Goal: Register for event/course

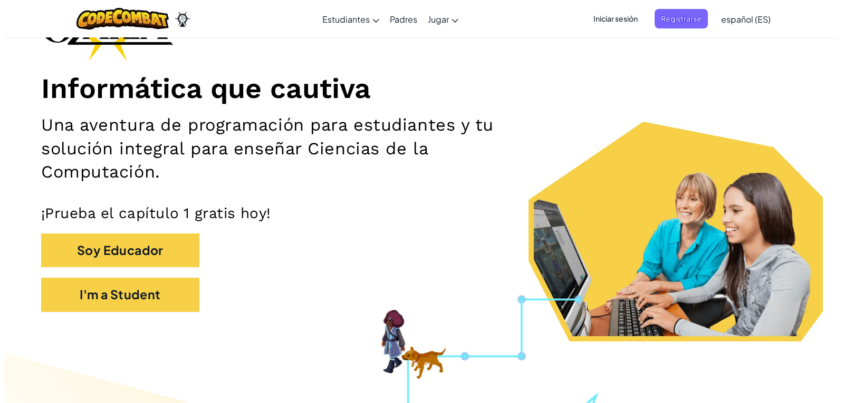
scroll to position [98, 0]
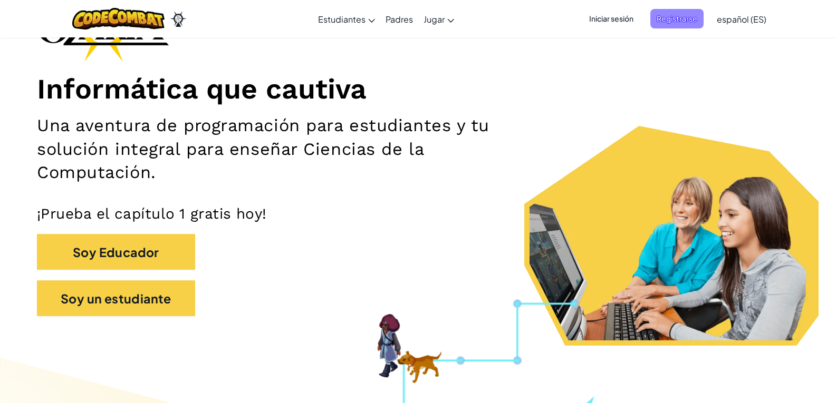
click at [668, 15] on font "Registrarse" at bounding box center [677, 18] width 41 height 9
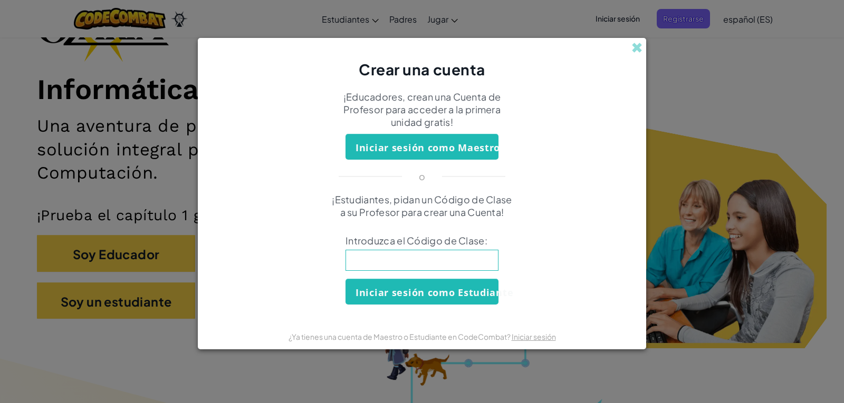
click at [410, 258] on input at bounding box center [421, 260] width 153 height 21
drag, startPoint x: 434, startPoint y: 296, endPoint x: 452, endPoint y: 228, distance: 69.9
click at [452, 228] on div "¡Estudiantes, pidan un Código de Clase a su Profesor para crear una Cuenta! Int…" at bounding box center [421, 249] width 427 height 111
click at [376, 261] on input "SharoLongSell" at bounding box center [421, 260] width 153 height 21
click at [373, 260] on input "SharopLongSell" at bounding box center [421, 260] width 153 height 21
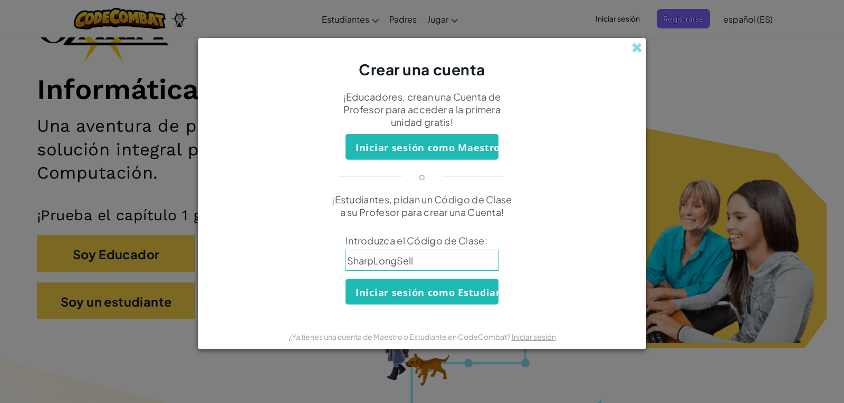
type input "SharpLongSell"
click at [439, 295] on font "Iniciar sesión como Estudiante" at bounding box center [434, 292] width 158 height 13
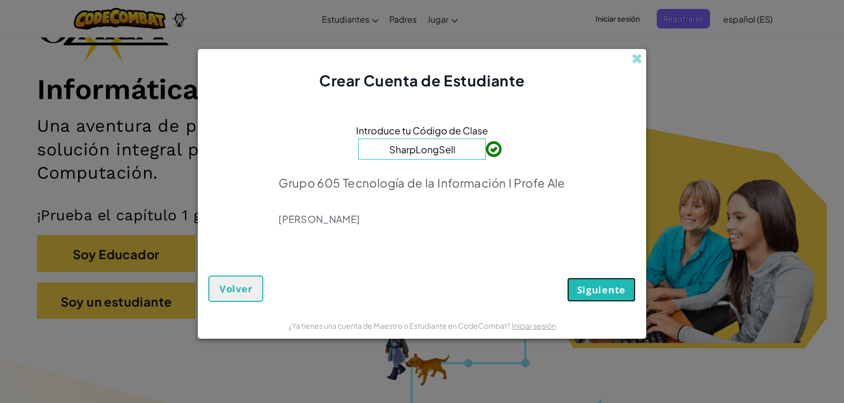
click at [606, 294] on font "Siguiente" at bounding box center [601, 290] width 49 height 13
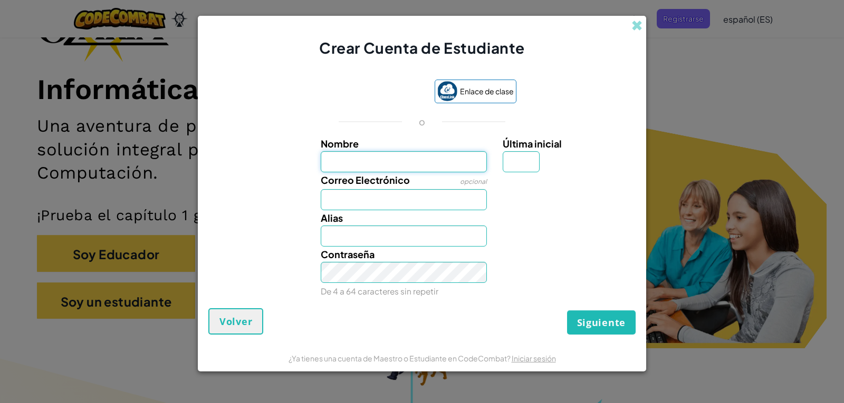
click at [381, 162] on input "Nombre" at bounding box center [404, 161] width 167 height 21
type input "leonel bonilla"
type input "Leonel bonilla"
click at [350, 207] on input "Correo Electrónico" at bounding box center [404, 199] width 167 height 21
type input "al07149584"
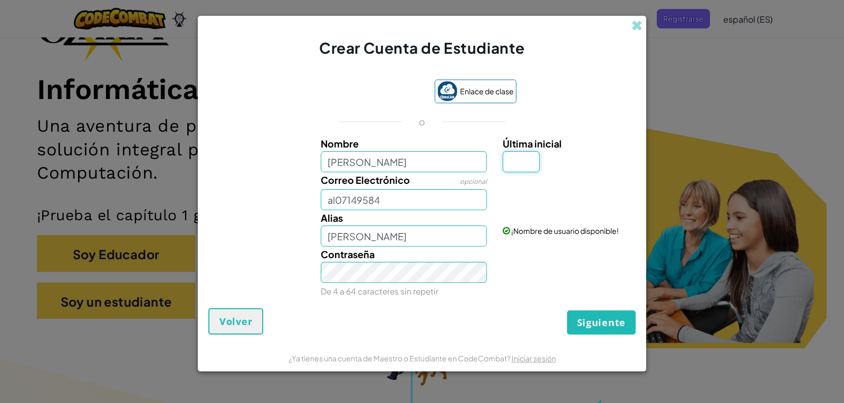
click at [526, 167] on input "Última inicial" at bounding box center [521, 161] width 37 height 21
type input "p"
click at [440, 247] on div "Contraseña De 4 a 64 caracteres sin repetir" at bounding box center [404, 273] width 182 height 52
click at [425, 238] on input "Leonel bonillaP" at bounding box center [404, 236] width 167 height 21
type input "Leonel bonilla"
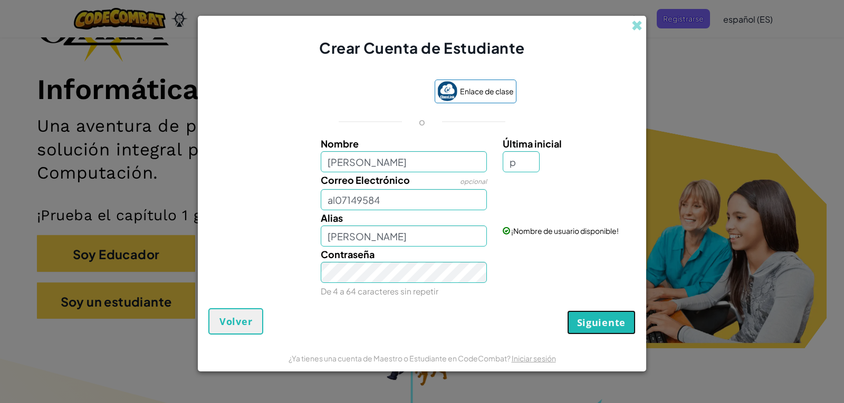
click at [609, 324] on font "Siguiente" at bounding box center [601, 322] width 49 height 13
click at [412, 192] on input "al07149584" at bounding box center [404, 199] width 167 height 21
type input "[EMAIL_ADDRESS][DOMAIN_NAME]"
click at [590, 315] on button "Siguiente" at bounding box center [601, 323] width 69 height 24
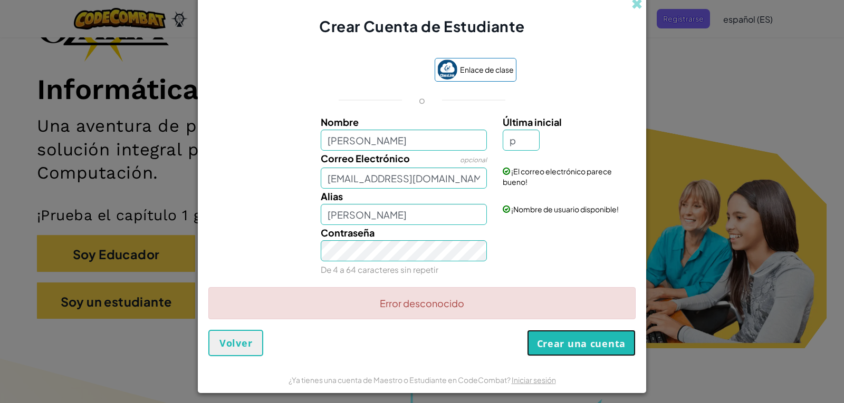
click at [588, 344] on font "Crear una cuenta" at bounding box center [581, 344] width 89 height 13
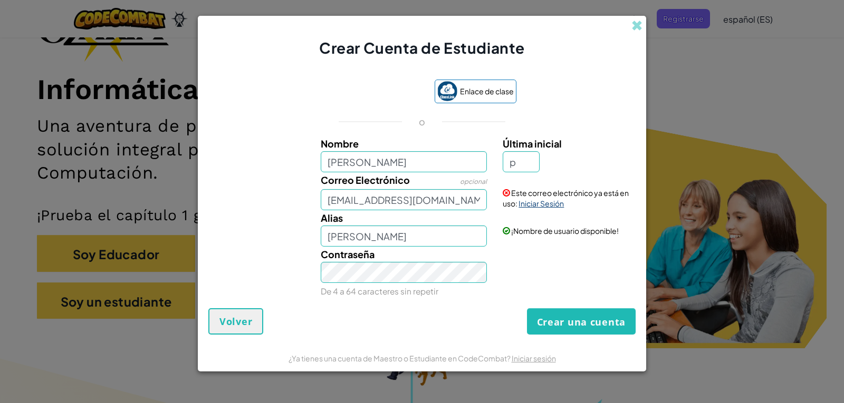
click at [534, 203] on font "Iniciar Sesión" at bounding box center [540, 203] width 45 height 9
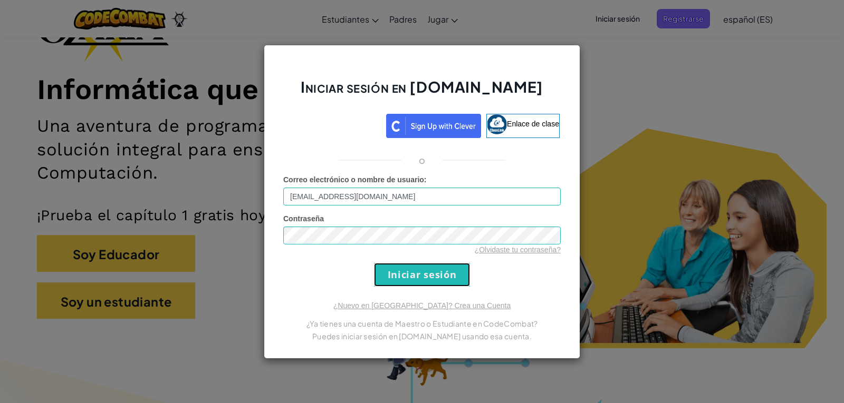
click at [418, 273] on input "Iniciar sesión" at bounding box center [422, 275] width 96 height 24
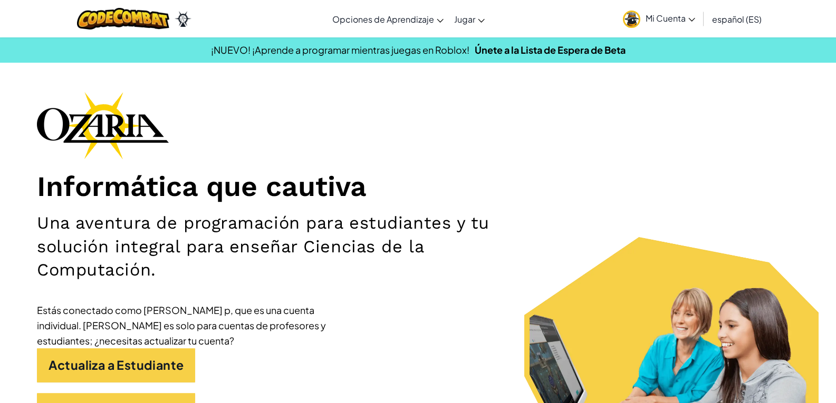
click at [664, 25] on link "Mi Cuenta" at bounding box center [659, 18] width 83 height 33
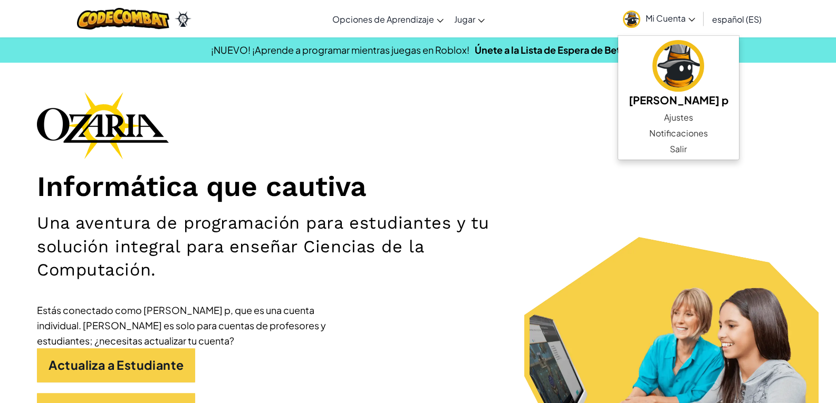
click at [661, 16] on span "Mi Cuenta" at bounding box center [671, 18] width 50 height 11
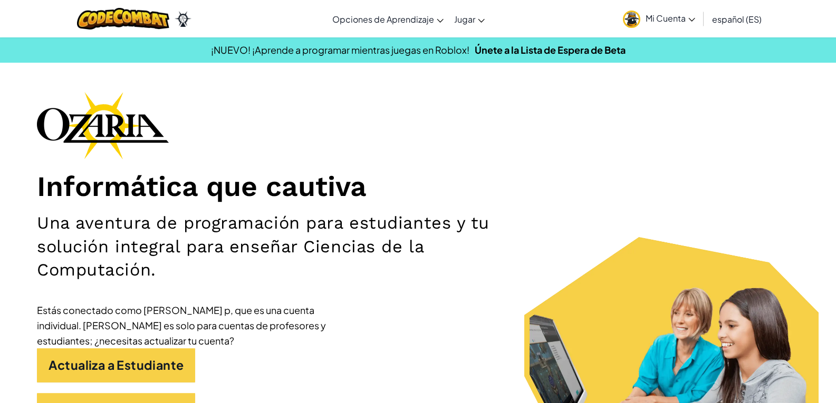
click at [772, 175] on h1 "Informática que cautiva" at bounding box center [418, 187] width 762 height 34
click at [655, 13] on span "Mi Cuenta" at bounding box center [671, 18] width 50 height 11
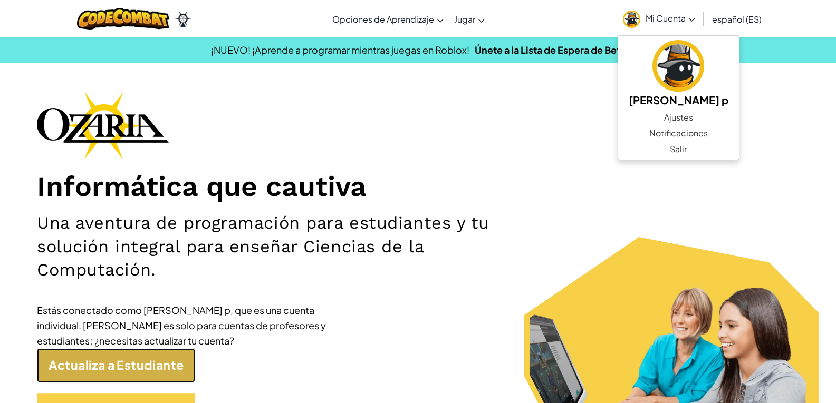
click at [160, 371] on link "Actualiza a Estudiante" at bounding box center [116, 366] width 158 height 34
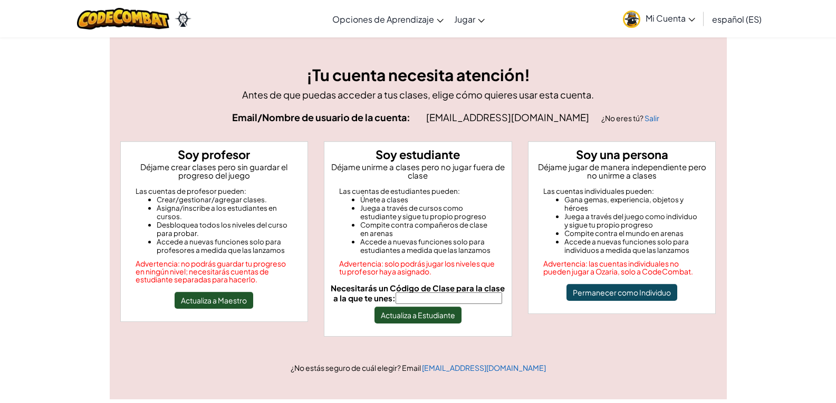
click at [419, 300] on input "Necesitarás un Código de Clase para la clase a la que te unes:" at bounding box center [449, 299] width 107 height 12
type input "SharpLongSell"
click at [421, 312] on button "Actualiza a Estudiante" at bounding box center [417, 315] width 87 height 17
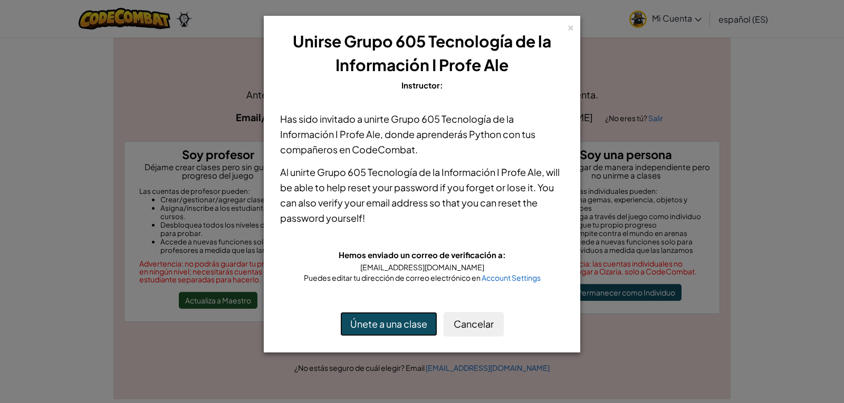
click at [410, 324] on button "Únete a una clase" at bounding box center [388, 324] width 97 height 24
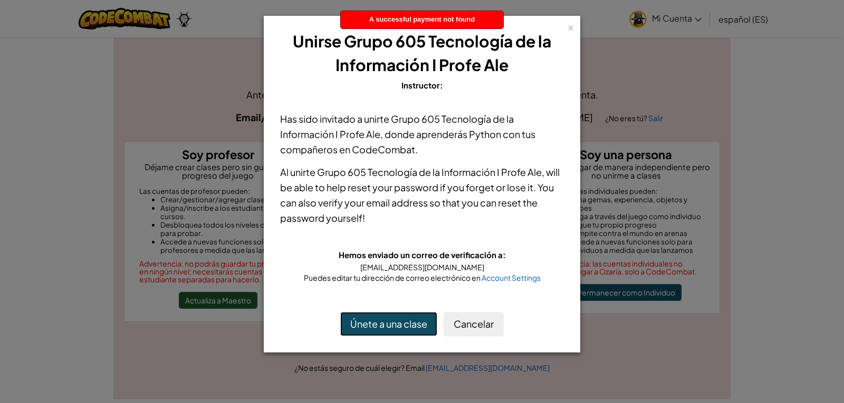
click at [410, 324] on button "Únete a una clase" at bounding box center [388, 324] width 97 height 24
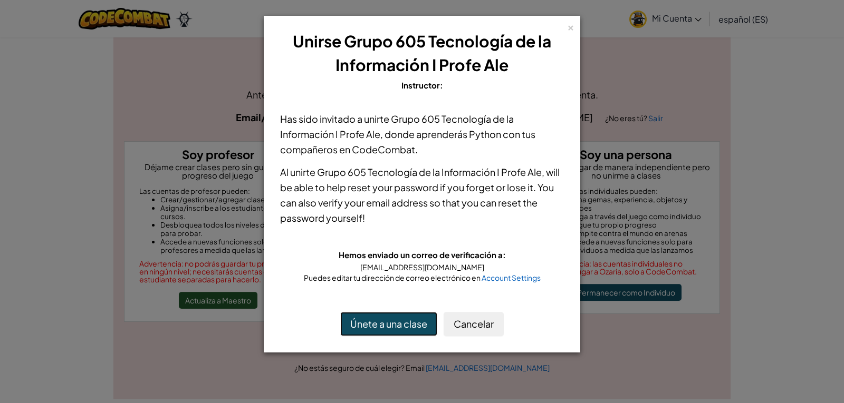
click at [410, 324] on button "Únete a una clase" at bounding box center [388, 324] width 97 height 24
